Goal: Obtain resource: Download file/media

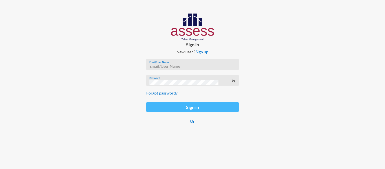
type input "[EMAIL_ADDRESS][PERSON_NAME][DOMAIN_NAME]"
click at [192, 105] on button "Sign in" at bounding box center [192, 107] width 92 height 10
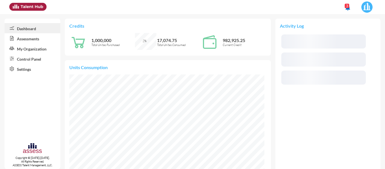
scroll to position [44, 93]
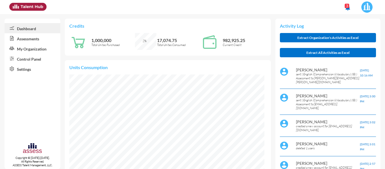
click at [33, 38] on link "Assessments" at bounding box center [33, 38] width 56 height 10
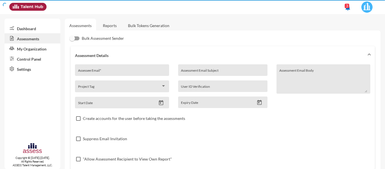
click at [36, 57] on link "Control Panel" at bounding box center [33, 59] width 56 height 10
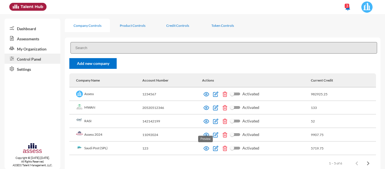
click at [205, 151] on img at bounding box center [207, 148] width 6 height 6
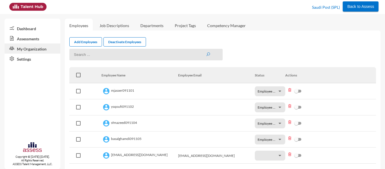
click at [32, 39] on link "Assessments" at bounding box center [33, 38] width 56 height 10
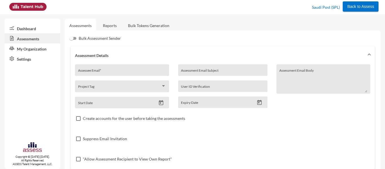
click at [104, 27] on link "Reports" at bounding box center [109, 26] width 23 height 14
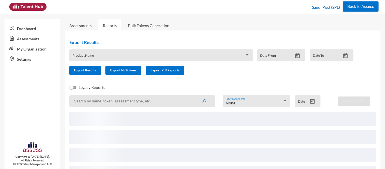
click at [105, 51] on div "Product Name" at bounding box center [160, 55] width 183 height 12
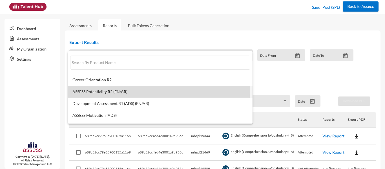
click at [116, 89] on mat-option "ASSESS Potentiality R2 (EN/AR)" at bounding box center [160, 92] width 185 height 12
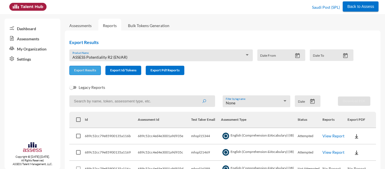
click at [93, 70] on span "Export Results" at bounding box center [85, 70] width 22 height 4
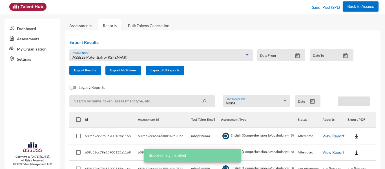
click at [133, 56] on div "ASSESS Potentiality R2 (EN/AR)" at bounding box center [158, 57] width 172 height 5
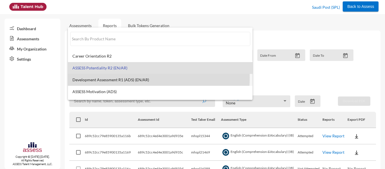
click at [124, 78] on span "Development Assessment R1 (ADS) (EN/AR)" at bounding box center [160, 80] width 176 height 5
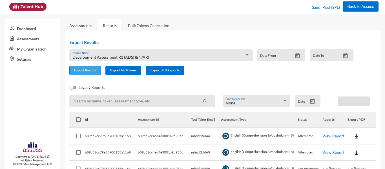
click at [87, 67] on button "Export Results" at bounding box center [85, 70] width 32 height 9
click at [108, 56] on span "Development Assessment R1 (ADS) (EN/AR)" at bounding box center [110, 57] width 77 height 5
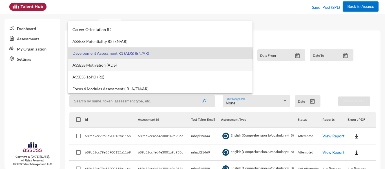
scroll to position [21, 0]
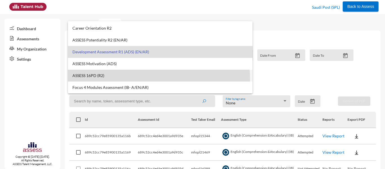
click at [100, 79] on mat-option "ASSESS 16PD (R2)" at bounding box center [160, 76] width 185 height 12
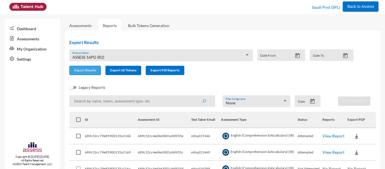
click at [85, 71] on span "Export Results" at bounding box center [85, 70] width 22 height 4
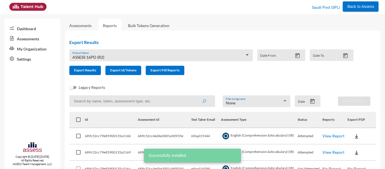
click at [103, 56] on span "ASSESS 16PD (R2)" at bounding box center [88, 57] width 32 height 5
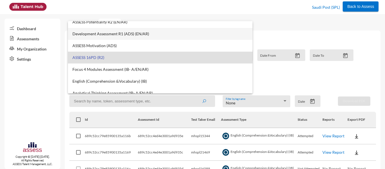
scroll to position [43, 0]
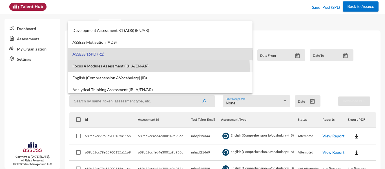
click at [96, 68] on mat-option "Focus 4 Modules Assessment (IB- A/EN/AR)" at bounding box center [160, 66] width 185 height 12
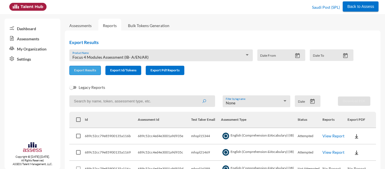
click at [85, 69] on span "Export Results" at bounding box center [85, 70] width 22 height 4
click at [102, 59] on span "Focus 4 Modules Assessment (IB- A/EN/AR)" at bounding box center [110, 57] width 76 height 5
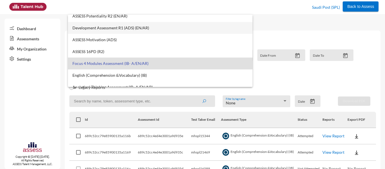
scroll to position [45, 0]
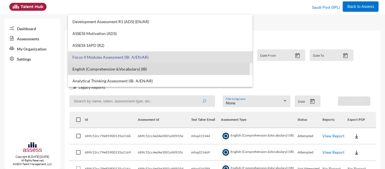
click at [97, 67] on span "English (Comprehension &Vocabulary) (IB)" at bounding box center [160, 69] width 176 height 5
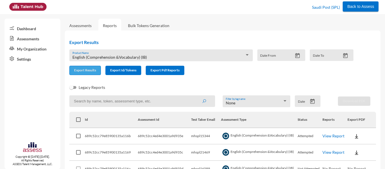
click at [83, 68] on span "Export Results" at bounding box center [85, 70] width 22 height 4
click at [236, 11] on div "Back to Assess Saudi Post (SPL)" at bounding box center [192, 7] width 372 height 14
